Goal: Information Seeking & Learning: Learn about a topic

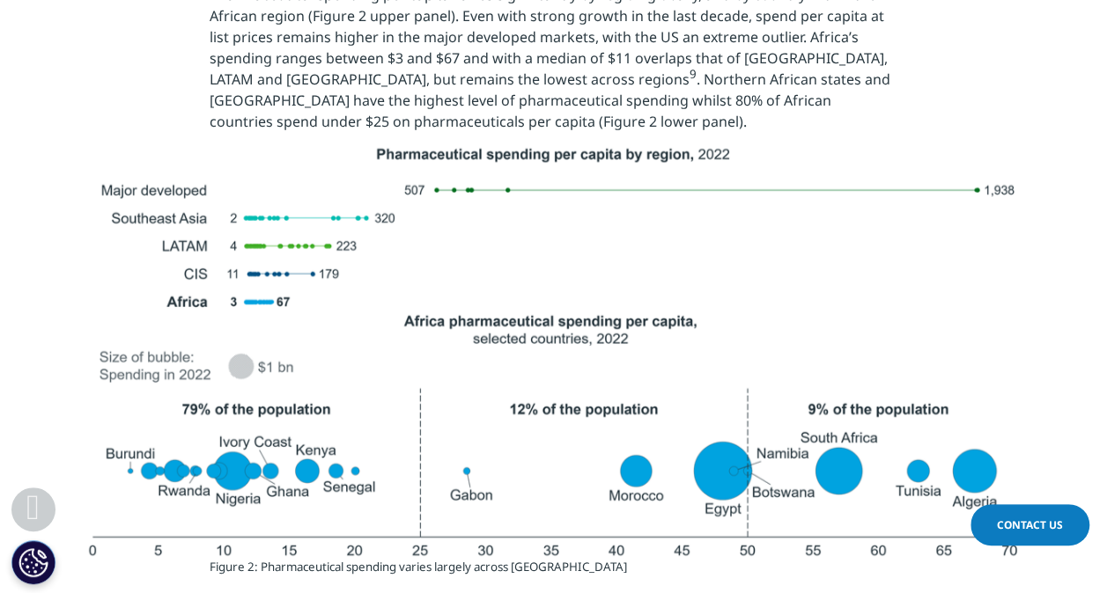
scroll to position [2511, 0]
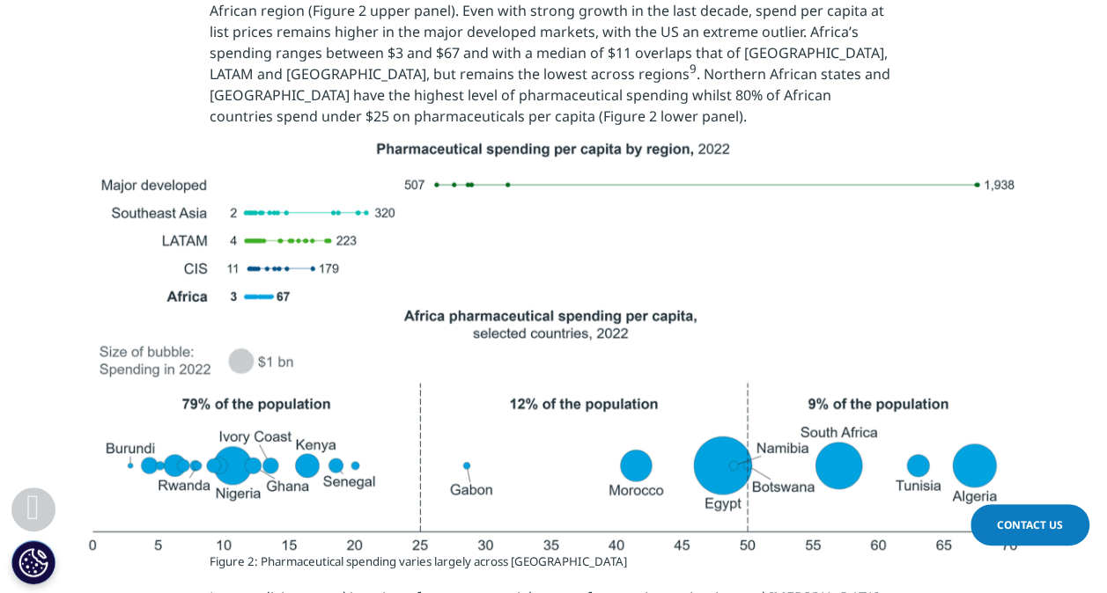
click at [247, 449] on img at bounding box center [554, 344] width 986 height 414
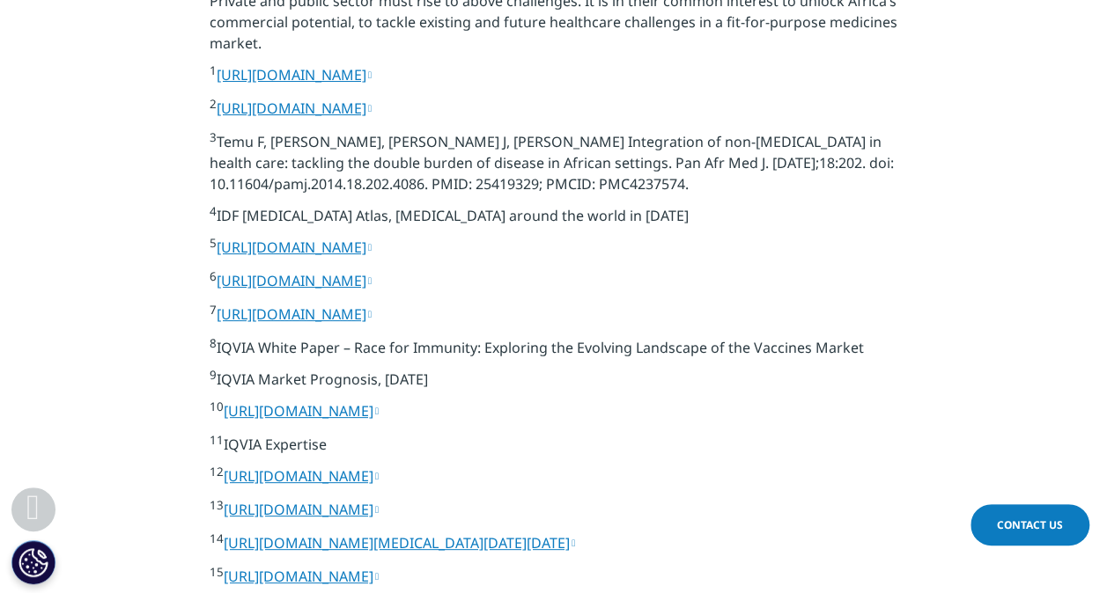
scroll to position [6447, 0]
drag, startPoint x: 225, startPoint y: 399, endPoint x: 373, endPoint y: 409, distance: 148.2
click at [373, 400] on p "9 IQVIA Market Prognosis, [DATE]" at bounding box center [554, 384] width 688 height 32
click at [374, 400] on p "9 IQVIA Market Prognosis, [DATE]" at bounding box center [554, 384] width 688 height 32
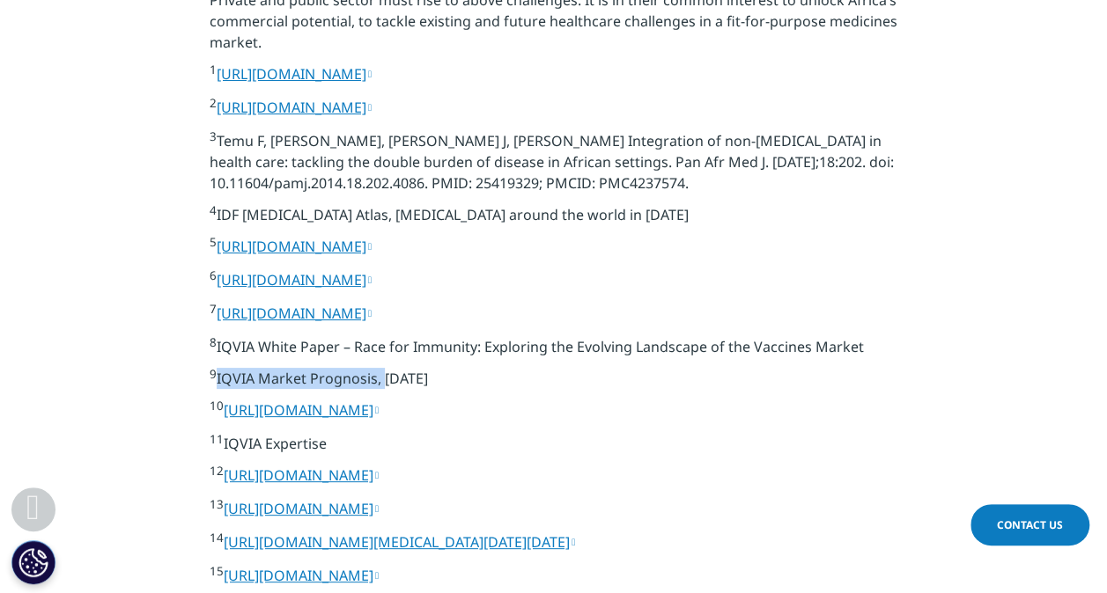
drag, startPoint x: 380, startPoint y: 401, endPoint x: 215, endPoint y: 398, distance: 165.6
click at [215, 398] on p "9 IQVIA Market Prognosis, [DATE]" at bounding box center [554, 384] width 688 height 32
copy p "IQVIA Market Prognosis,"
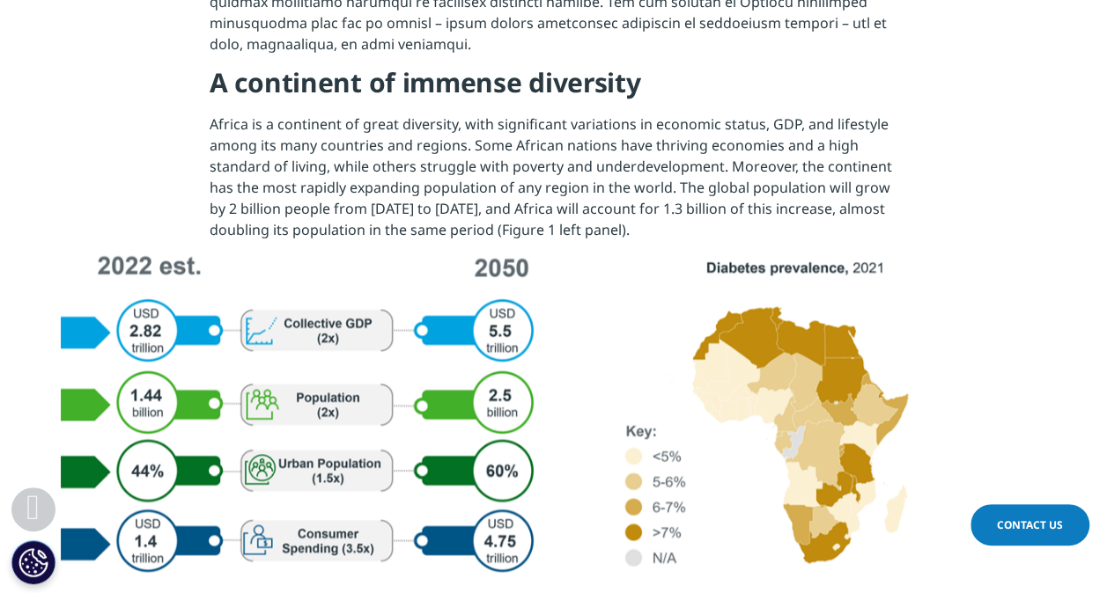
scroll to position [1193, 0]
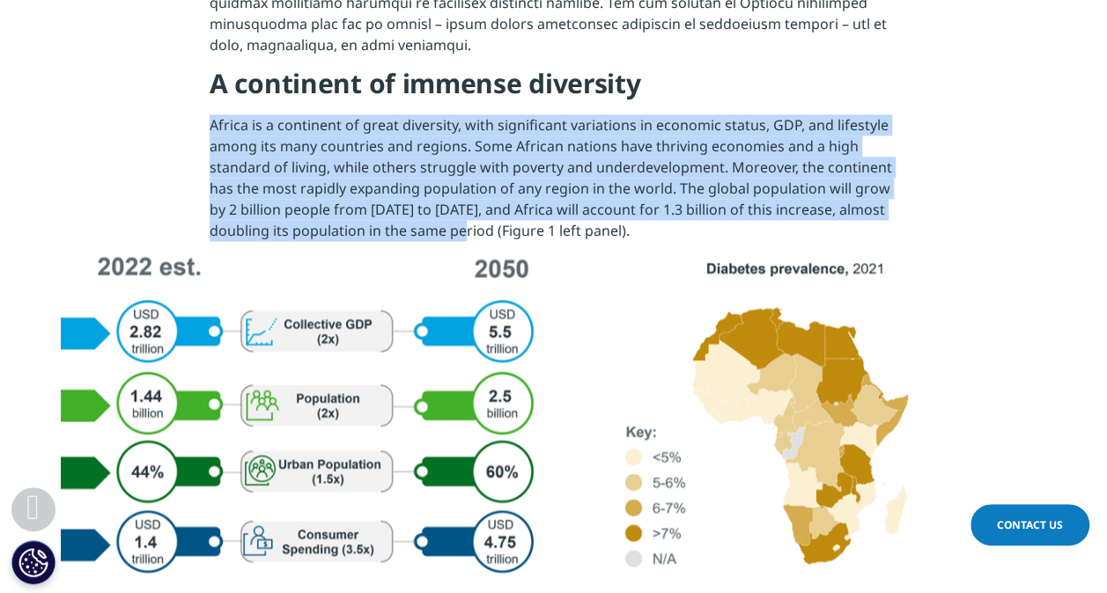
drag, startPoint x: 199, startPoint y: 99, endPoint x: 490, endPoint y: 225, distance: 317.8
copy p "Africa is a continent of great diversity, with significant variations in econom…"
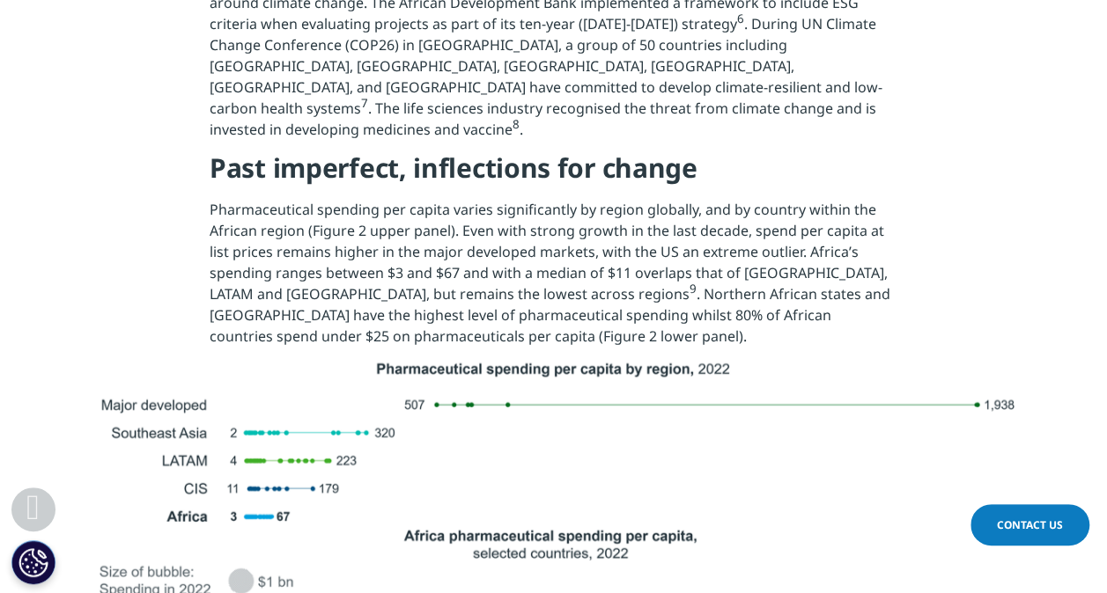
scroll to position [2284, 0]
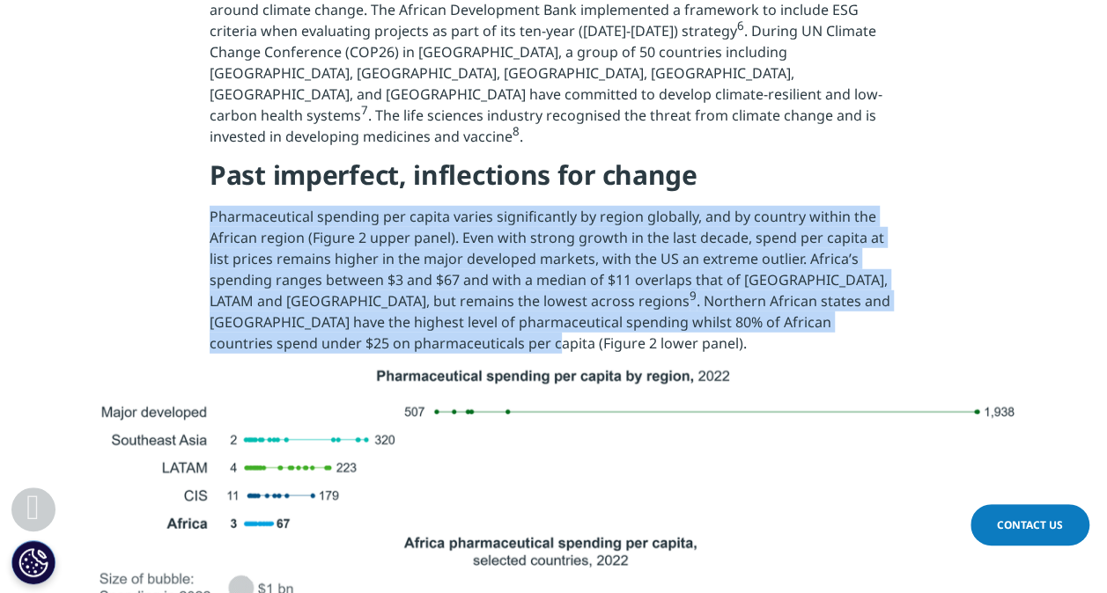
drag, startPoint x: 213, startPoint y: 166, endPoint x: 387, endPoint y: 304, distance: 222.5
click at [387, 304] on p "Pharmaceutical spending per capita varies significantly by region globally, and…" at bounding box center [554, 285] width 688 height 158
copy p "Pharmaceutical spending per capita varies significantly by region globally, and…"
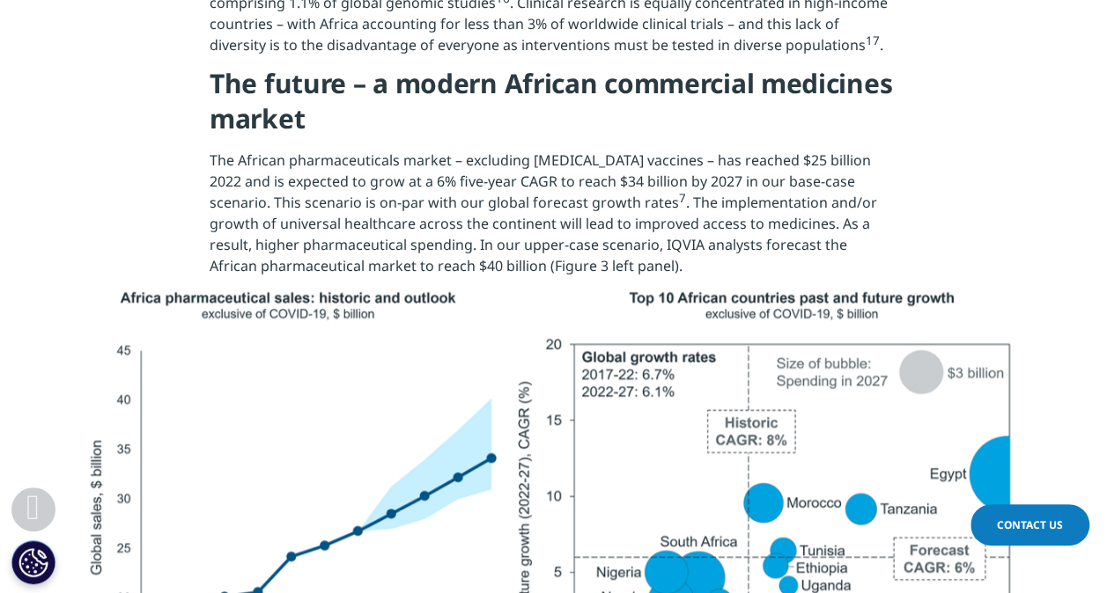
scroll to position [3953, 0]
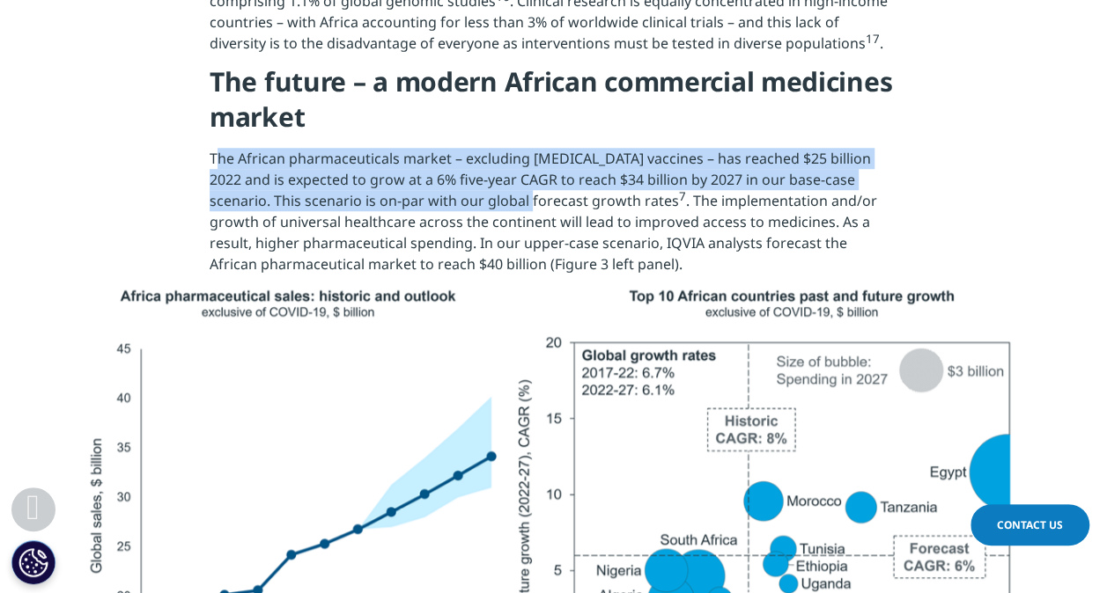
drag, startPoint x: 214, startPoint y: 113, endPoint x: 476, endPoint y: 160, distance: 266.6
click at [476, 160] on p "The African pharmaceuticals market – excluding [MEDICAL_DATA] vaccines – has re…" at bounding box center [554, 216] width 688 height 137
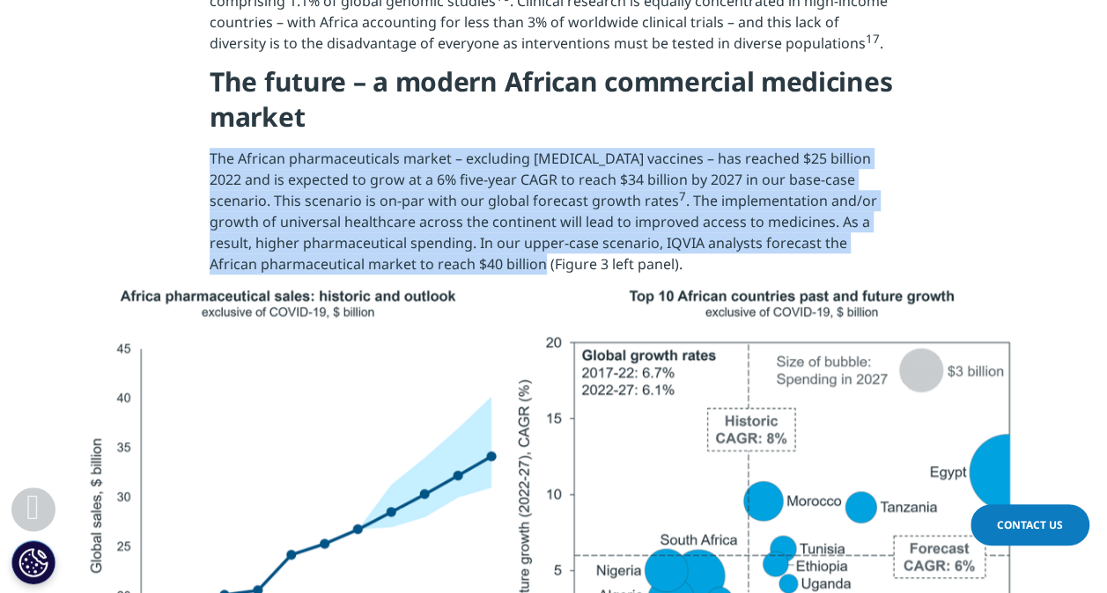
drag, startPoint x: 206, startPoint y: 105, endPoint x: 489, endPoint y: 222, distance: 305.9
copy p "The African pharmaceuticals market – excluding [MEDICAL_DATA] vaccines – has re…"
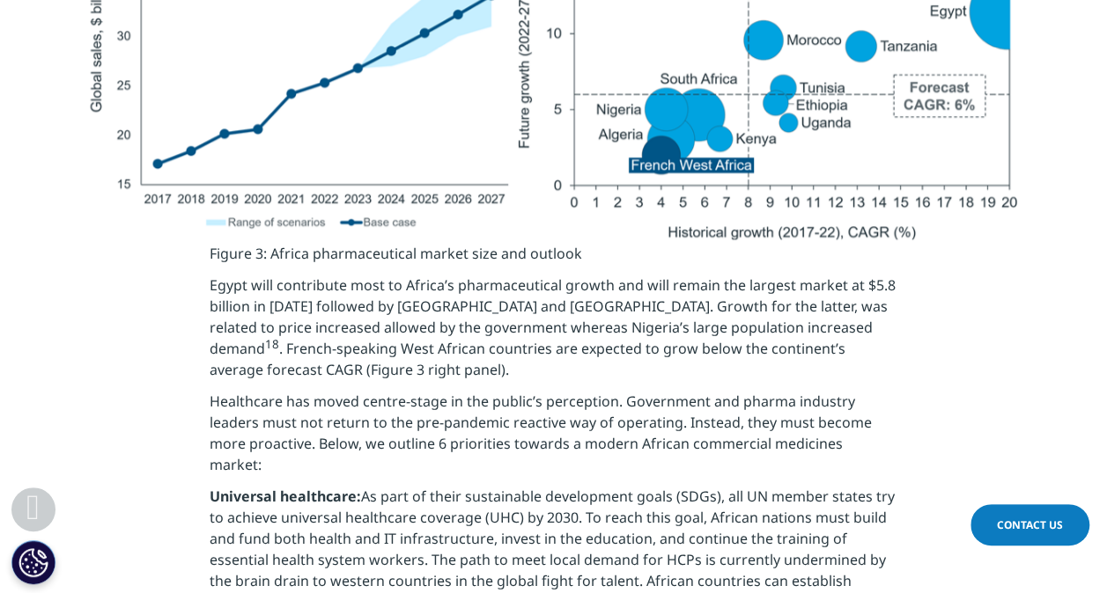
scroll to position [4416, 0]
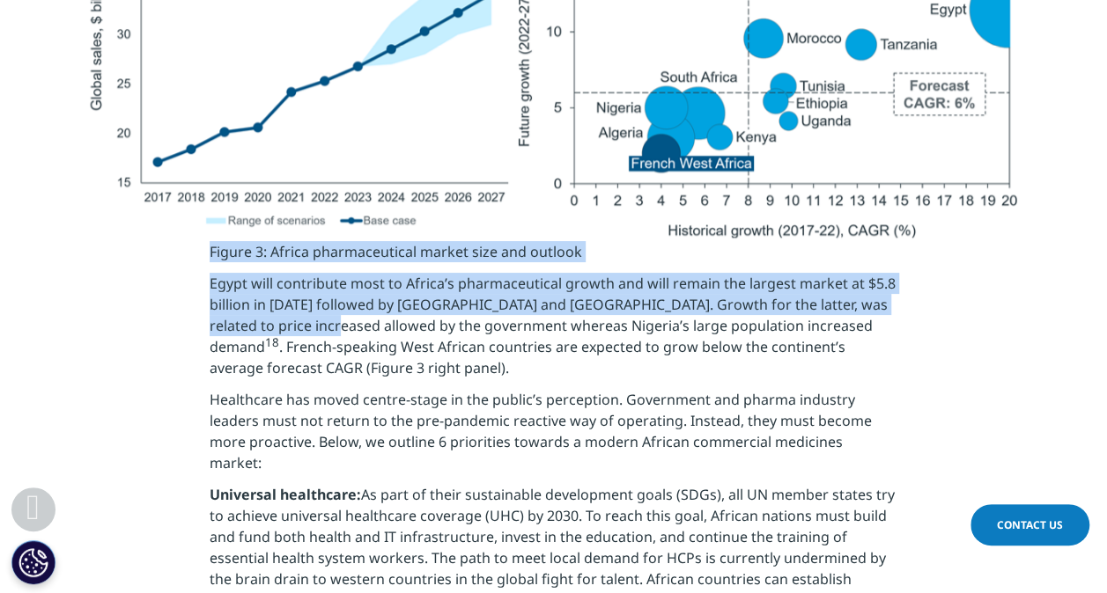
drag, startPoint x: 205, startPoint y: 218, endPoint x: 284, endPoint y: 285, distance: 103.7
drag, startPoint x: 284, startPoint y: 285, endPoint x: 173, endPoint y: 245, distance: 118.9
click at [210, 273] on p "Egypt will contribute most to Africa’s pharmaceutical growth and will remain th…" at bounding box center [554, 331] width 688 height 116
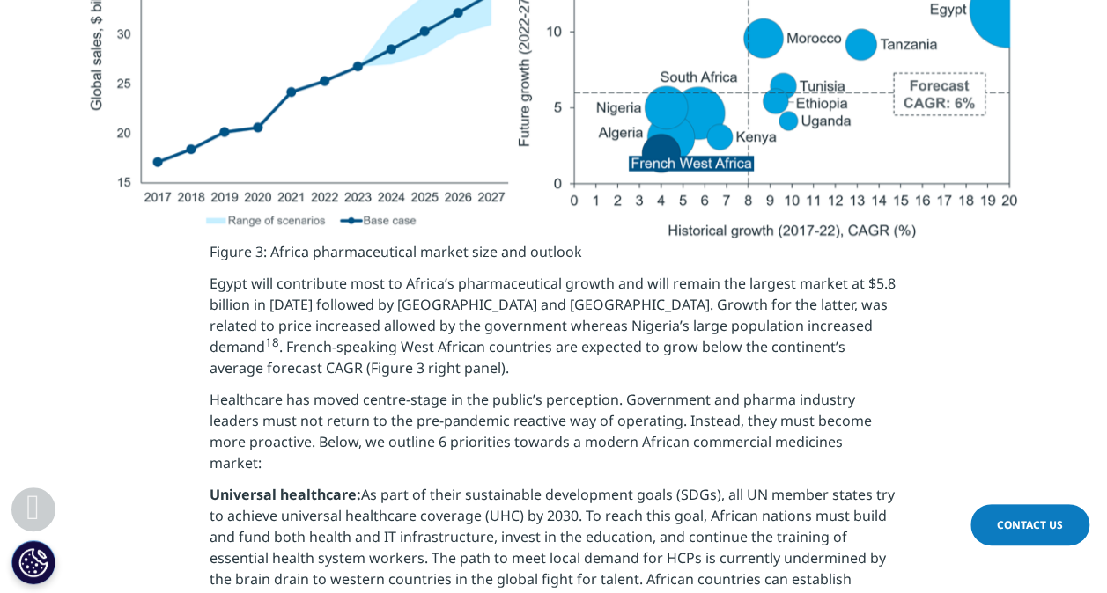
drag, startPoint x: 210, startPoint y: 239, endPoint x: 272, endPoint y: 333, distance: 112.3
click at [272, 333] on p "Egypt will contribute most to Africa’s pharmaceutical growth and will remain th…" at bounding box center [554, 331] width 688 height 116
copy p "Egypt will contribute most to Africa’s pharmaceutical growth and will remain th…"
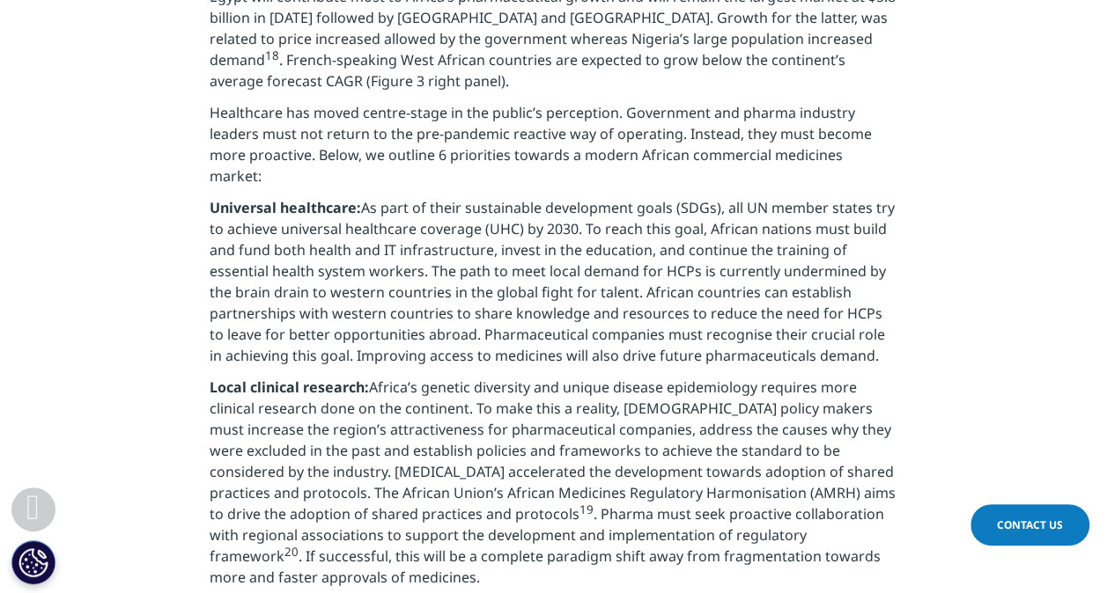
scroll to position [4716, 0]
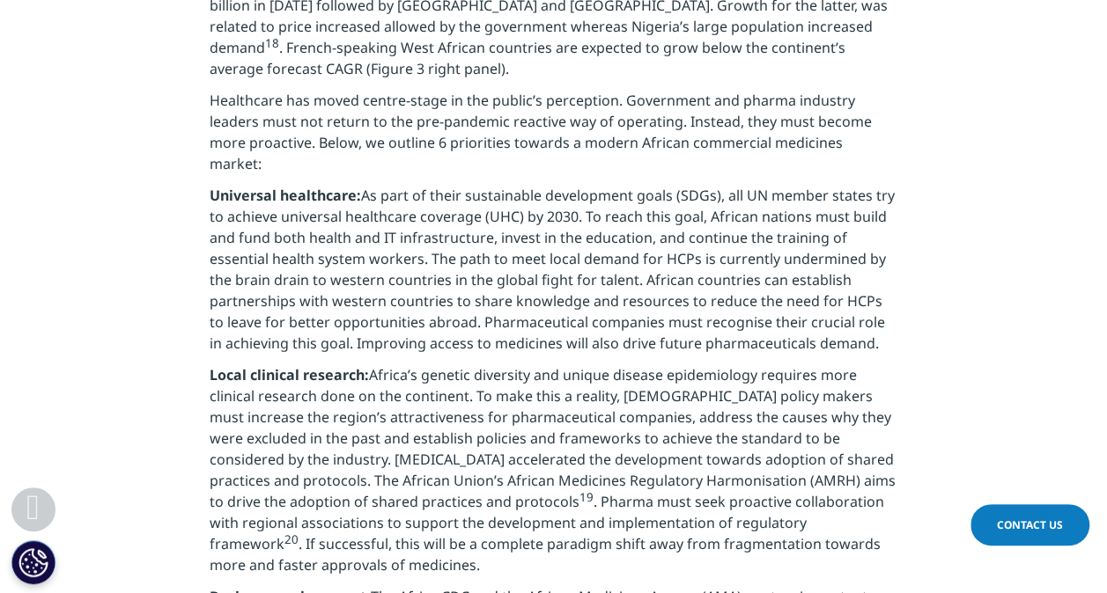
click at [224, 475] on p "Local clinical research: Africa’s genetic diversity and unique disease epidemio…" at bounding box center [554, 476] width 688 height 222
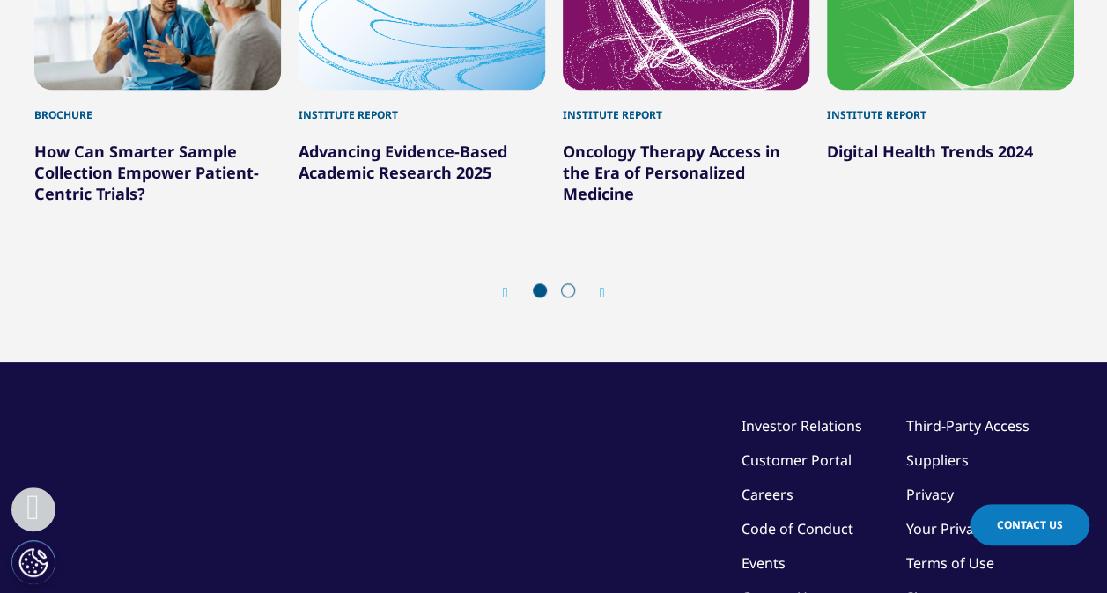
scroll to position [7535, 0]
